Goal: Find specific page/section: Find specific page/section

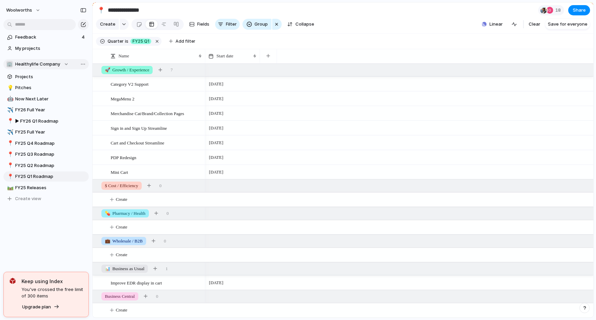
click at [31, 61] on span "Healthylife Company" at bounding box center [37, 64] width 45 height 7
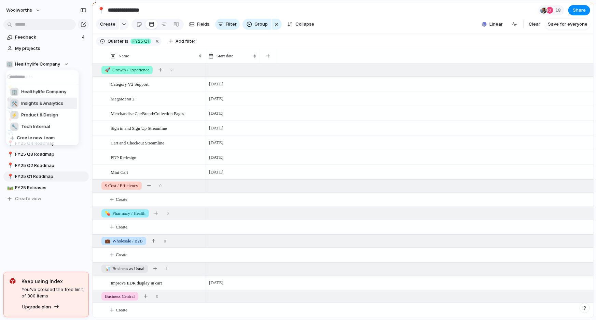
click at [31, 106] on span "Insights & Analytics" at bounding box center [42, 103] width 42 height 7
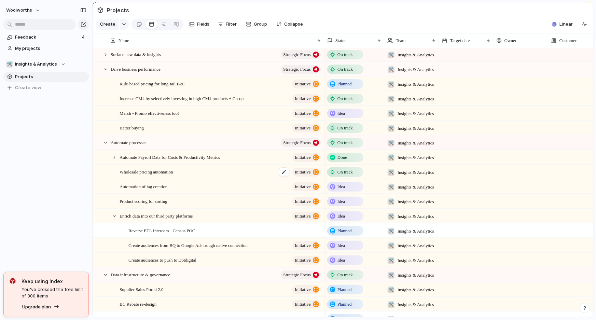
scroll to position [1, 0]
click at [106, 58] on div at bounding box center [105, 55] width 6 height 6
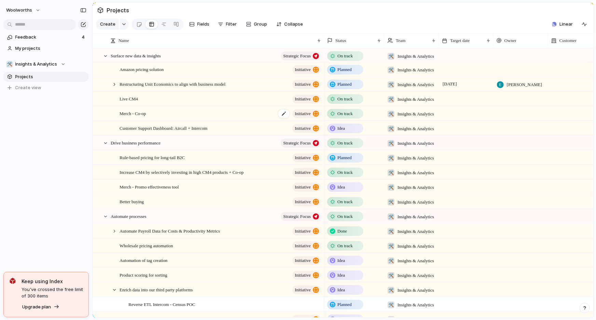
click at [150, 119] on div "Merch - Co-op initiative" at bounding box center [221, 114] width 202 height 14
